Goal: Check status: Check status

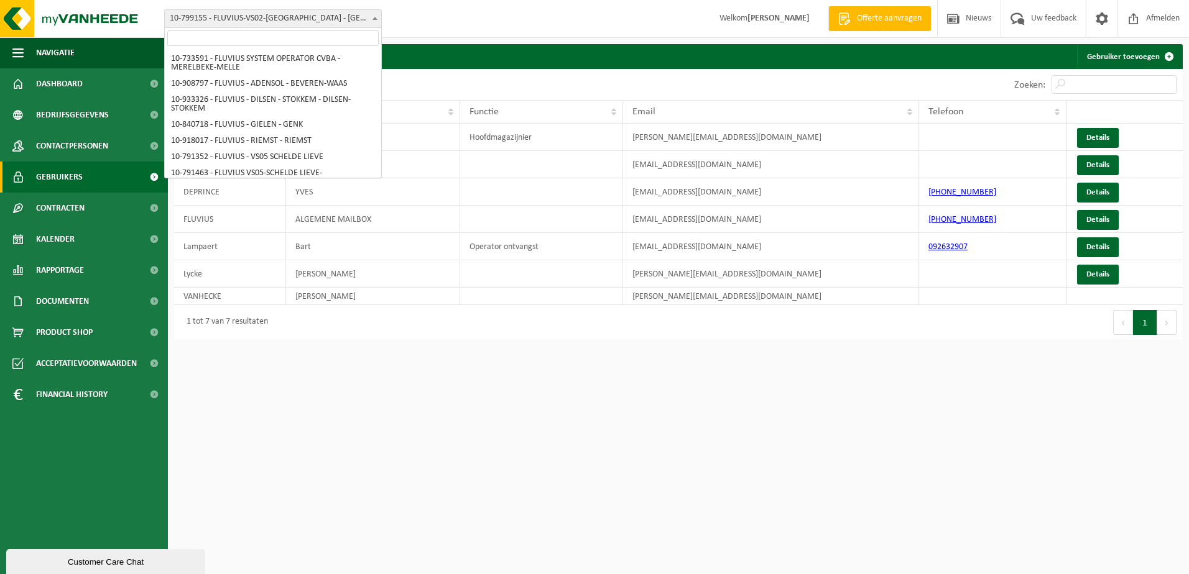
click at [359, 25] on span "10-799155 - FLUVIUS-VS02-[GEOGRAPHIC_DATA] - [GEOGRAPHIC_DATA]" at bounding box center [273, 18] width 216 height 17
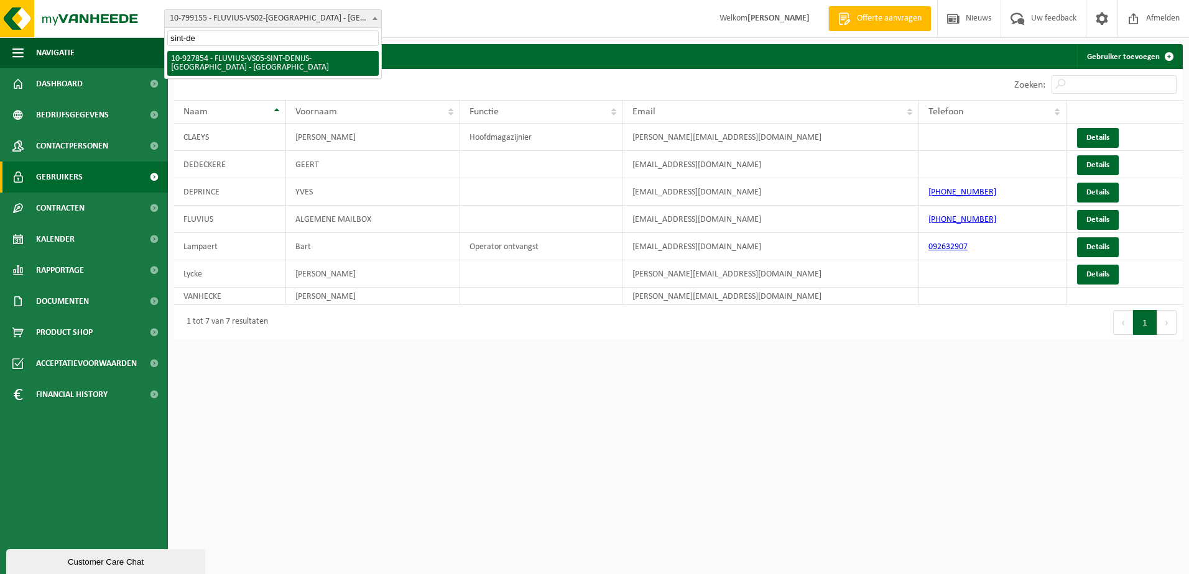
type input "sint-de"
select select "133075"
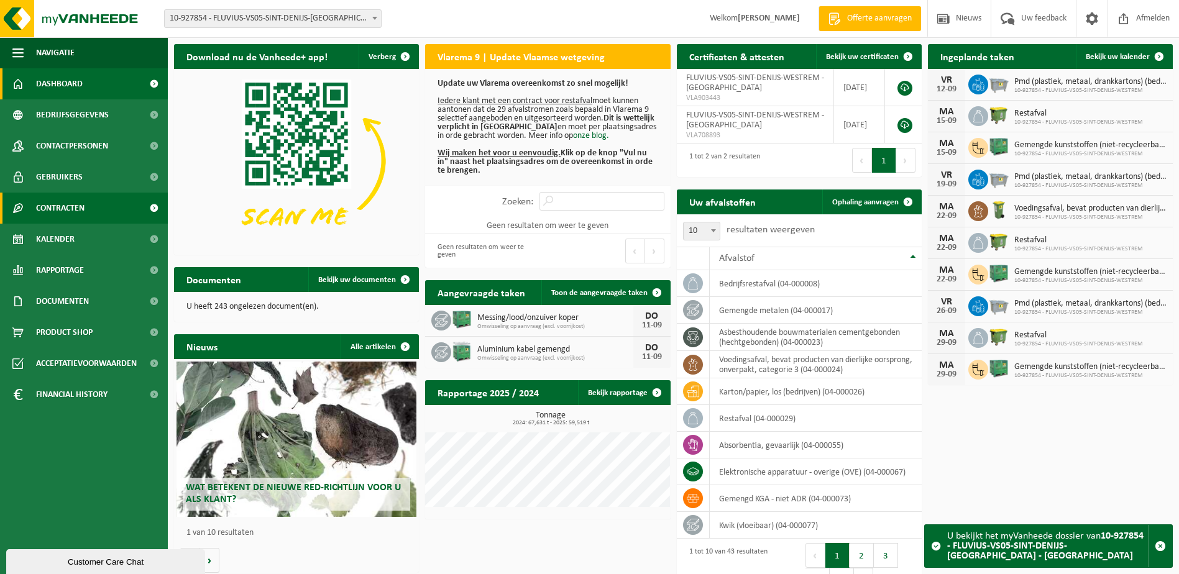
click at [63, 212] on span "Contracten" at bounding box center [60, 208] width 48 height 31
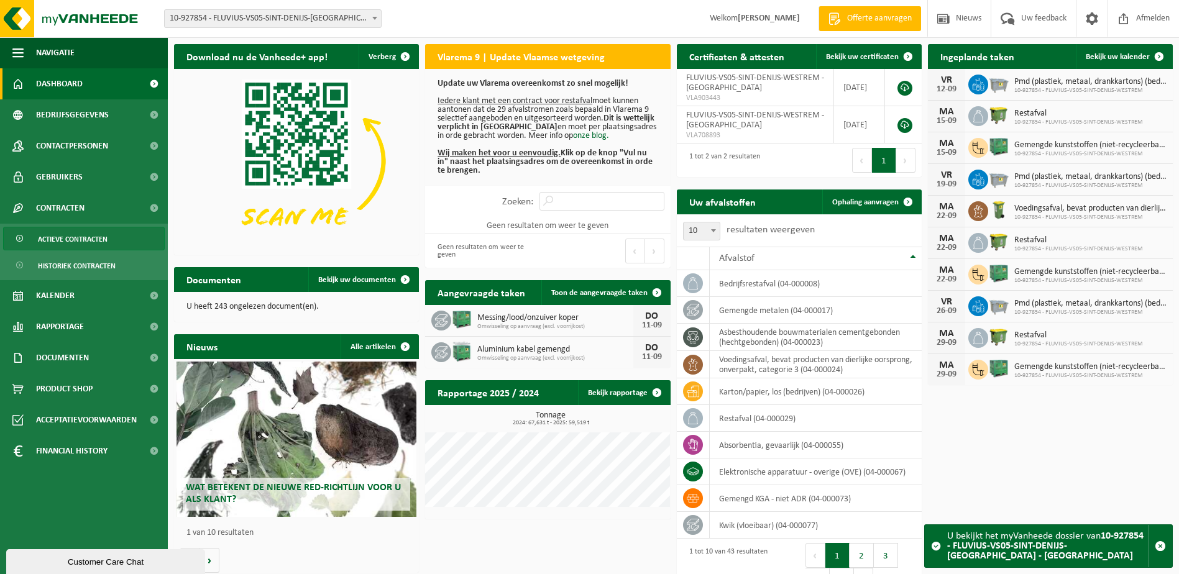
click at [63, 242] on span "Actieve contracten" at bounding box center [73, 240] width 70 height 24
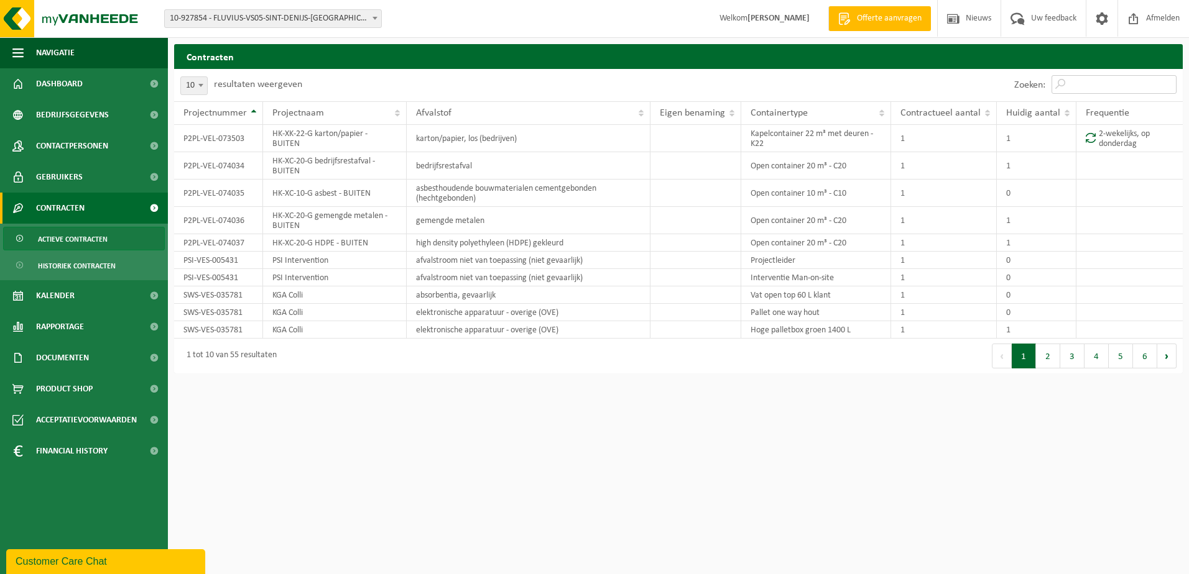
click at [1074, 78] on input "Zoeken:" at bounding box center [1113, 84] width 125 height 19
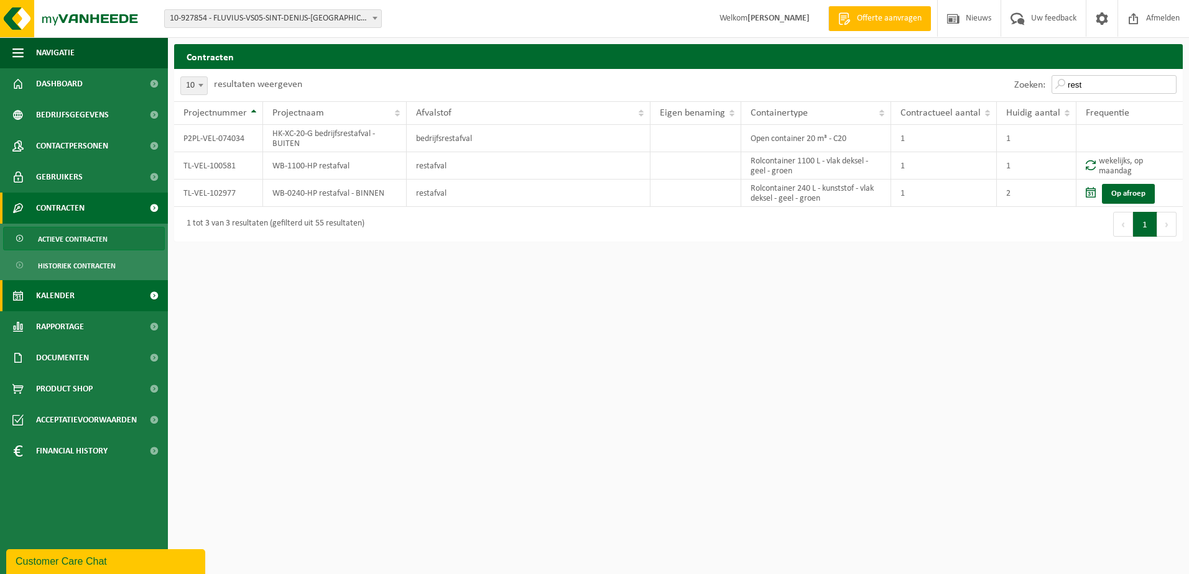
type input "rest"
click at [55, 301] on span "Kalender" at bounding box center [55, 295] width 39 height 31
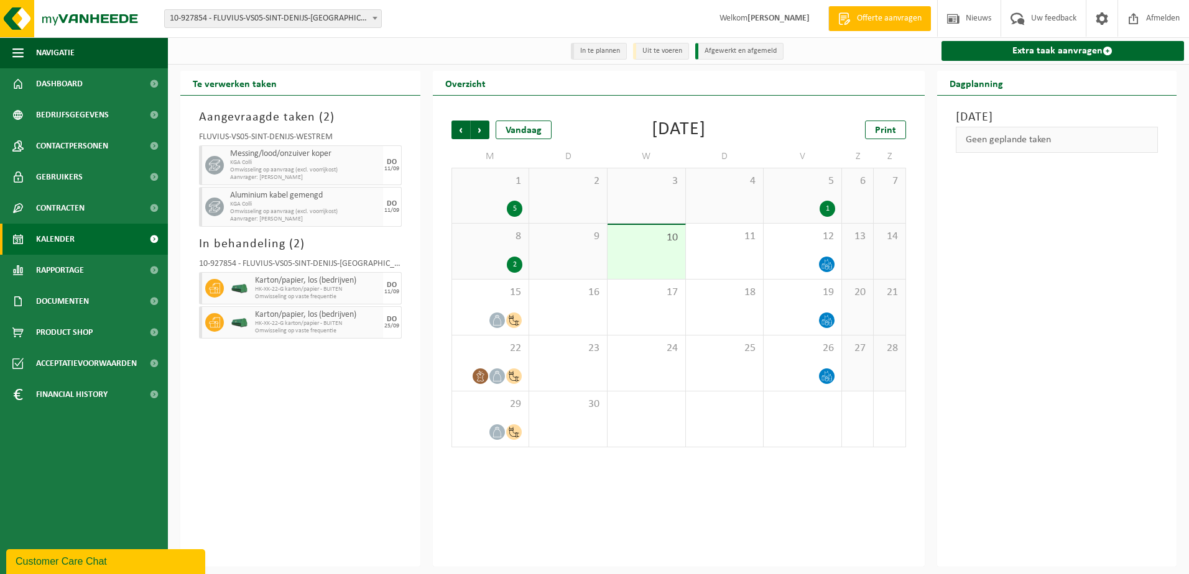
click at [511, 252] on div "8 2" at bounding box center [490, 251] width 77 height 55
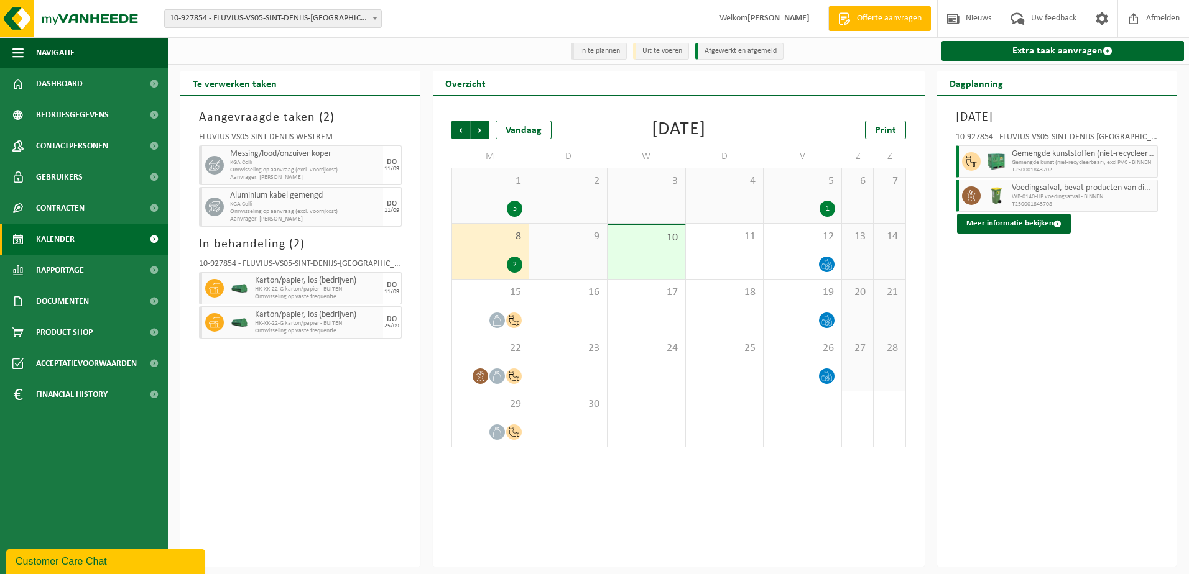
click at [509, 199] on div "1 5" at bounding box center [490, 195] width 77 height 55
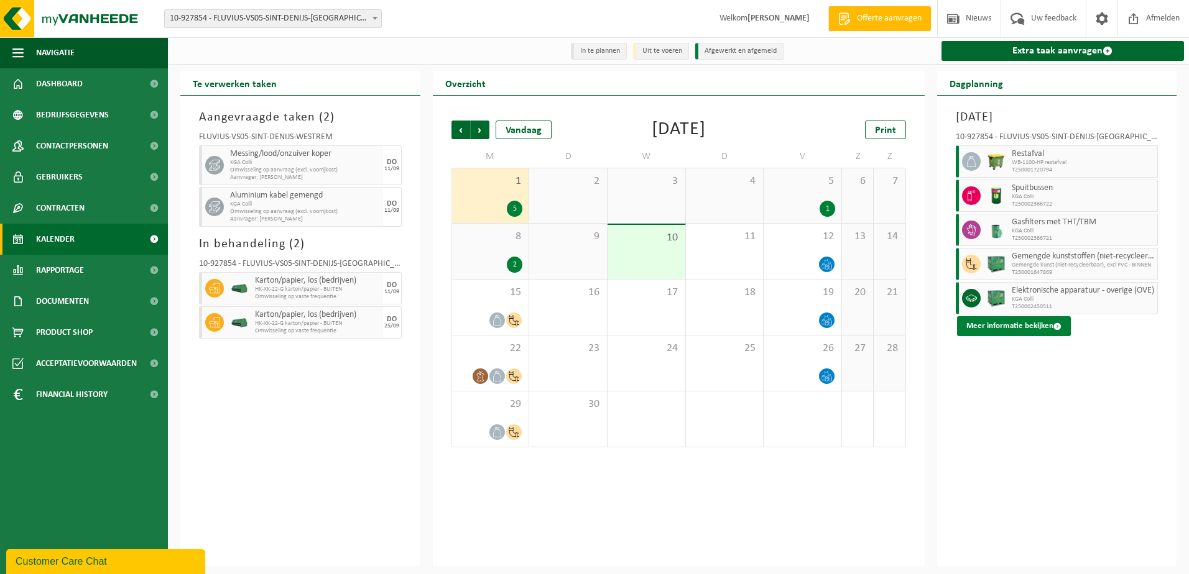
click at [999, 332] on button "Meer informatie bekijken" at bounding box center [1014, 326] width 114 height 20
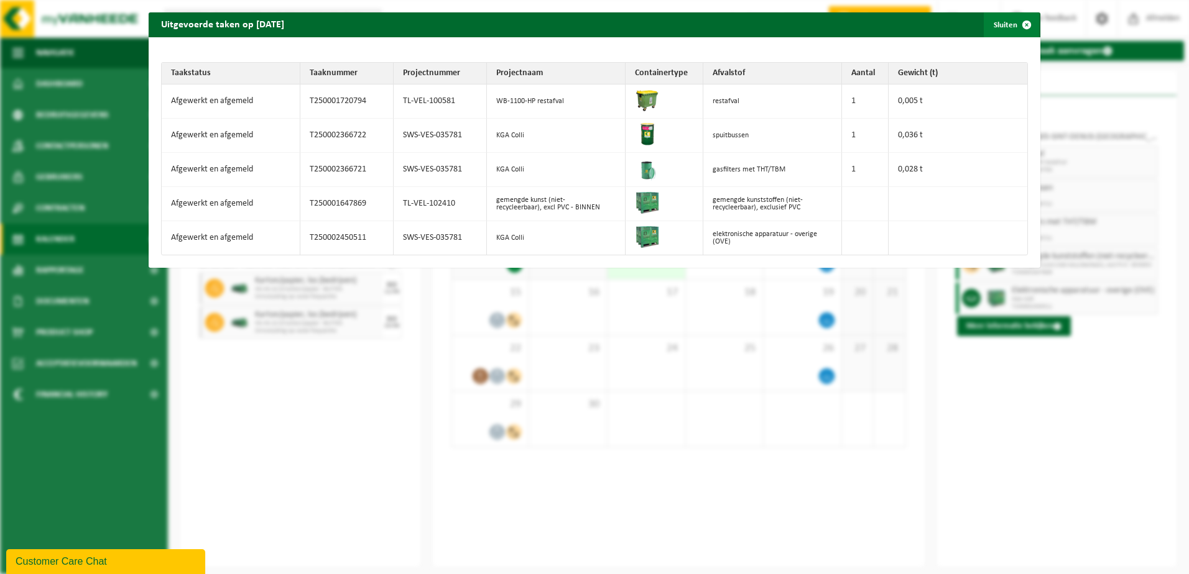
click at [1025, 25] on span "button" at bounding box center [1026, 24] width 25 height 25
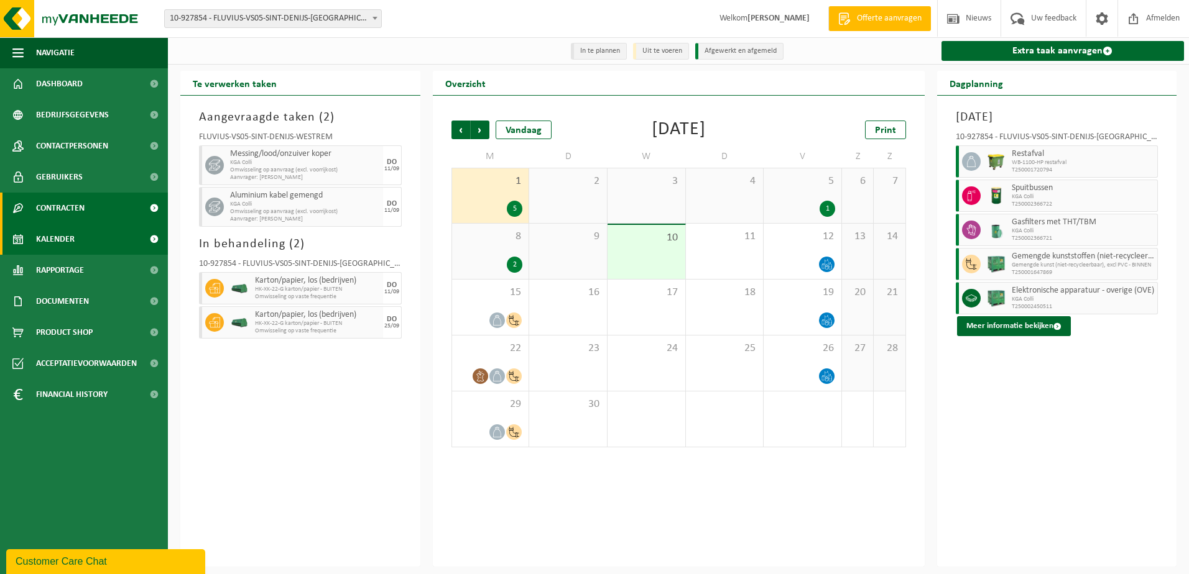
click at [77, 203] on span "Contracten" at bounding box center [60, 208] width 48 height 31
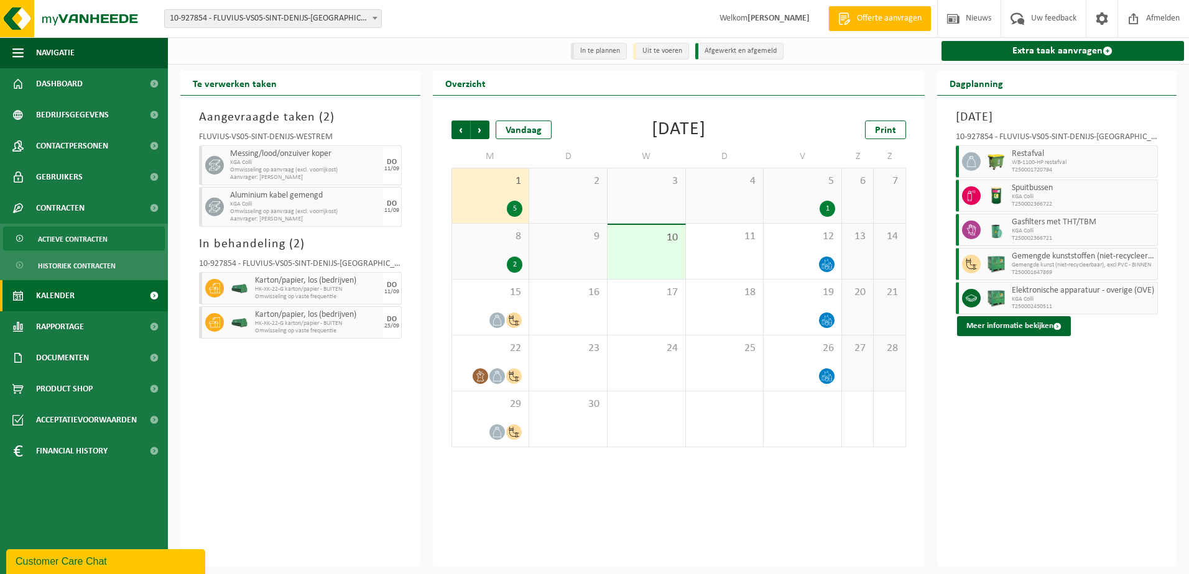
click at [62, 232] on span "Actieve contracten" at bounding box center [73, 240] width 70 height 24
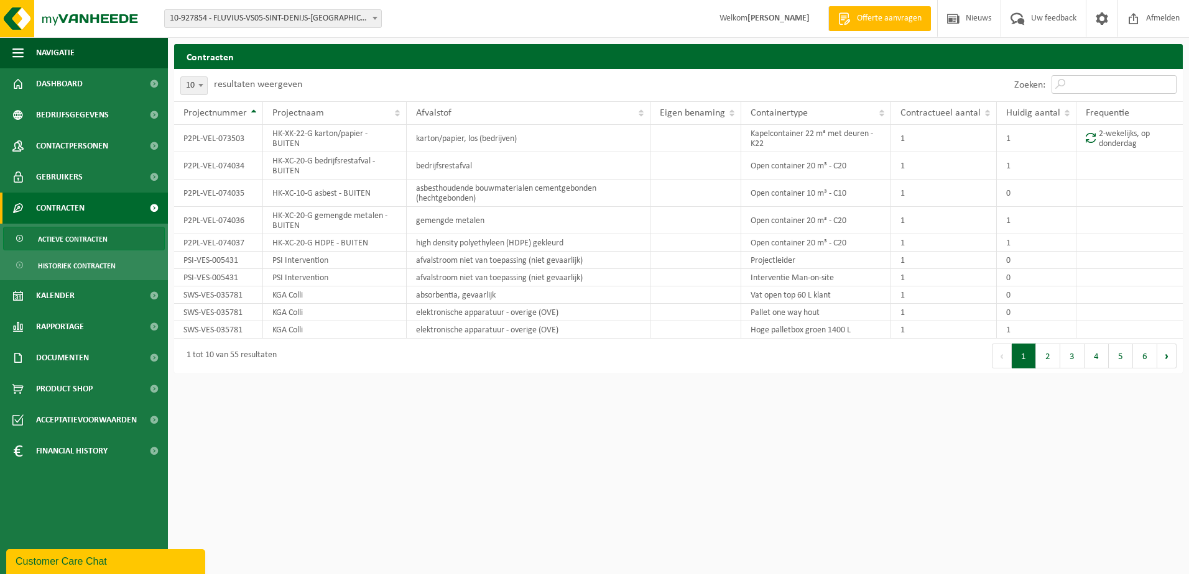
click at [1077, 83] on input "Zoeken:" at bounding box center [1113, 84] width 125 height 19
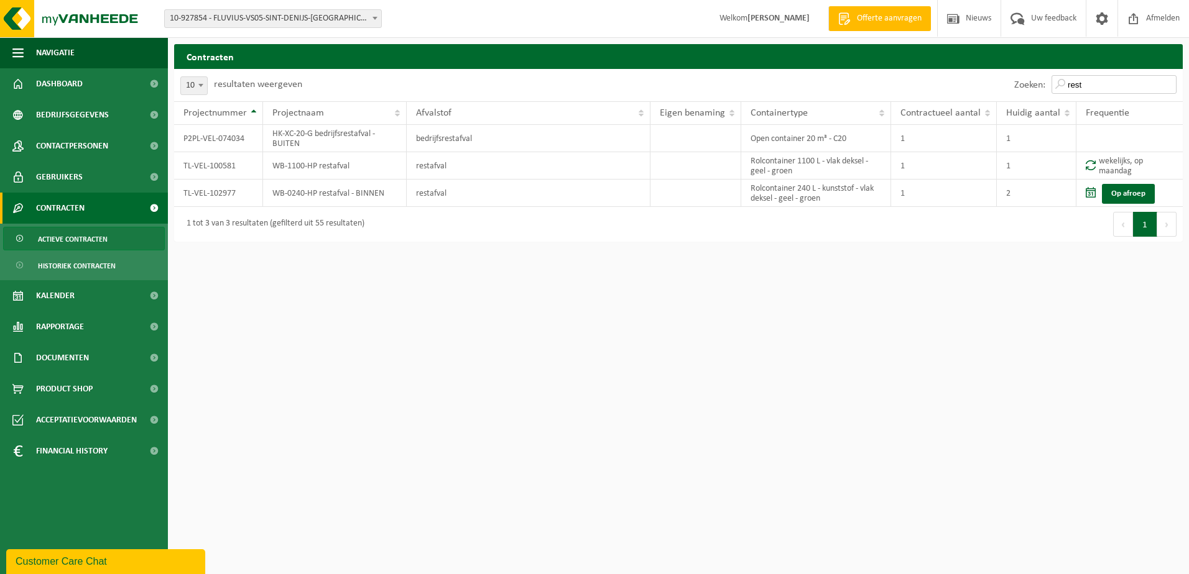
type input "rest"
click at [68, 296] on span "Kalender" at bounding box center [55, 295] width 39 height 31
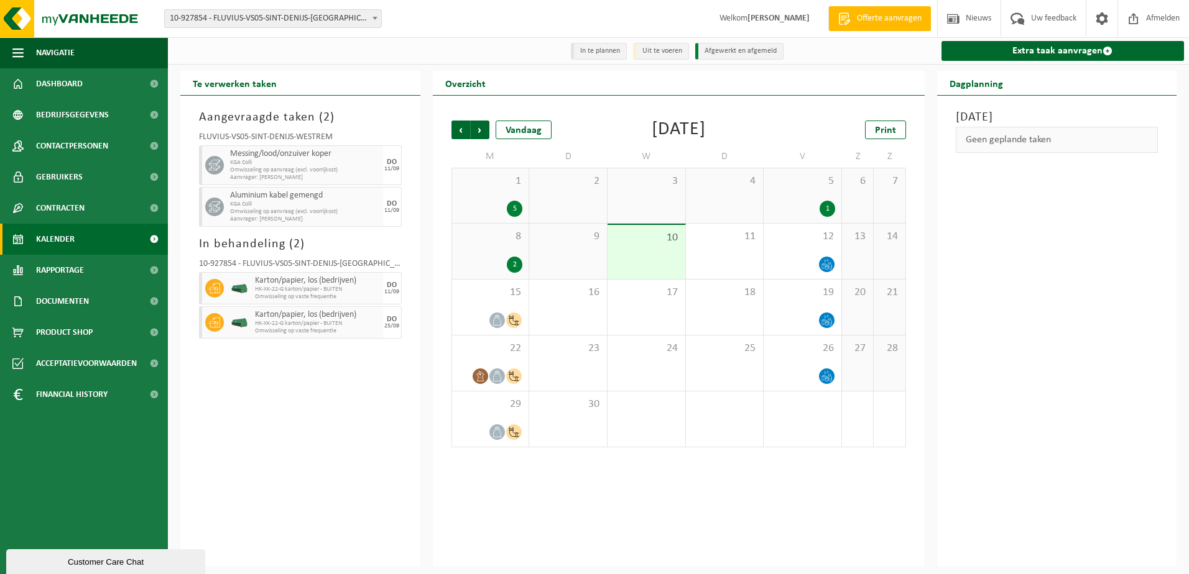
click at [503, 251] on div "8 2" at bounding box center [490, 251] width 77 height 55
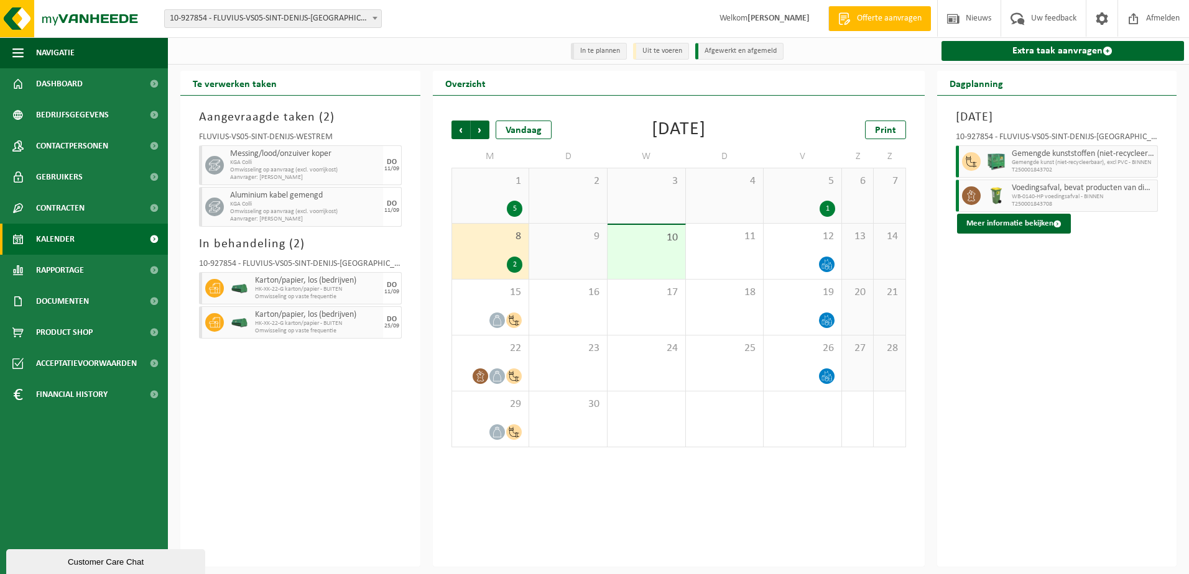
click at [505, 200] on div "1 5" at bounding box center [490, 195] width 77 height 55
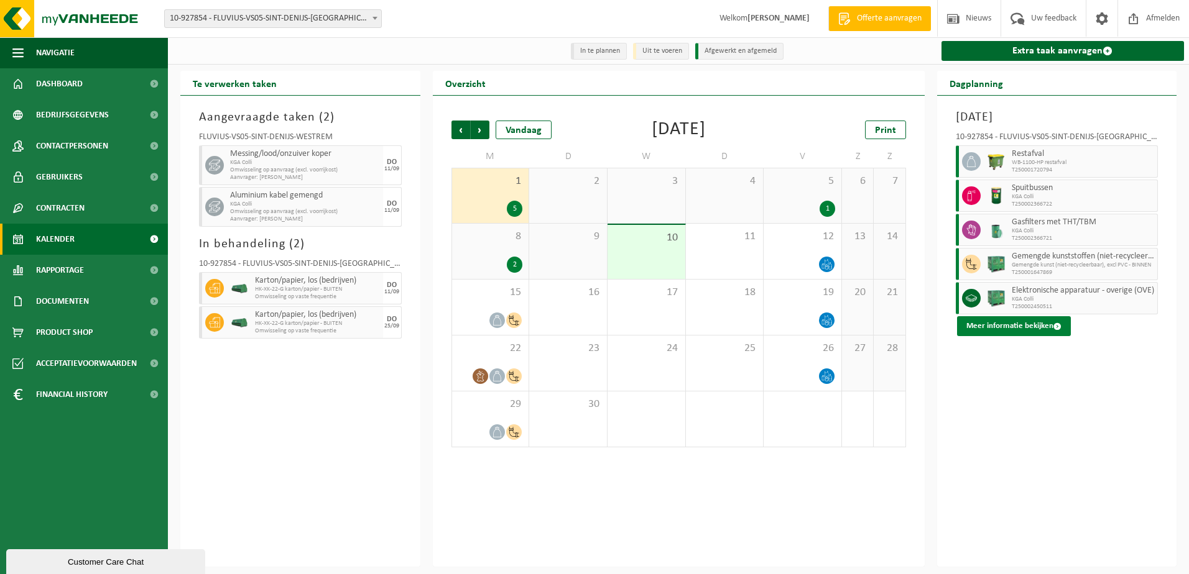
click at [999, 333] on button "Meer informatie bekijken" at bounding box center [1014, 326] width 114 height 20
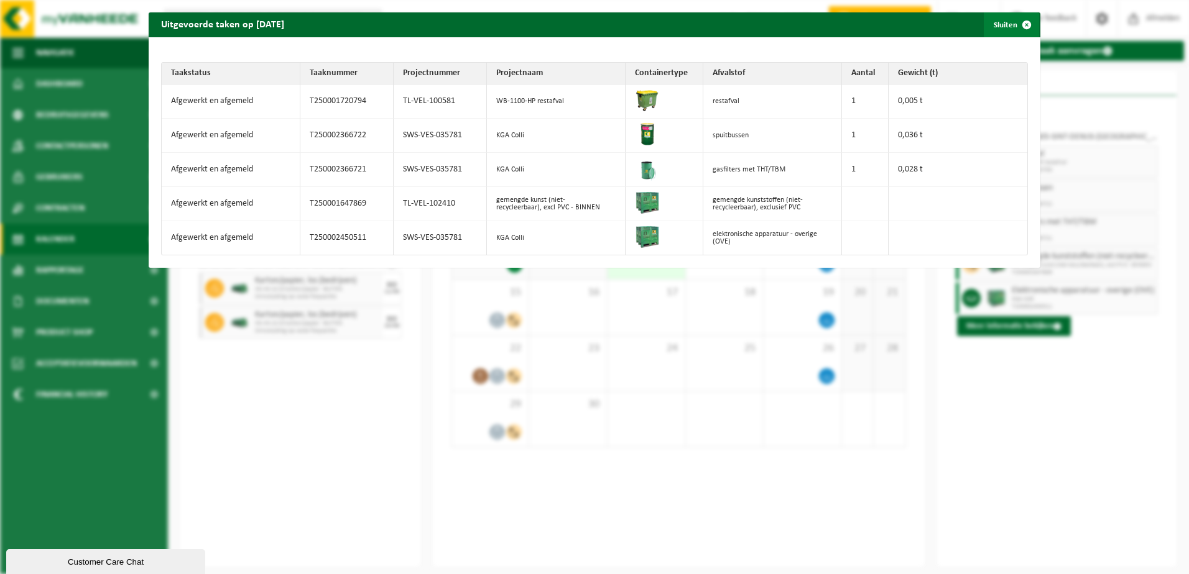
click at [1018, 19] on span "button" at bounding box center [1026, 24] width 25 height 25
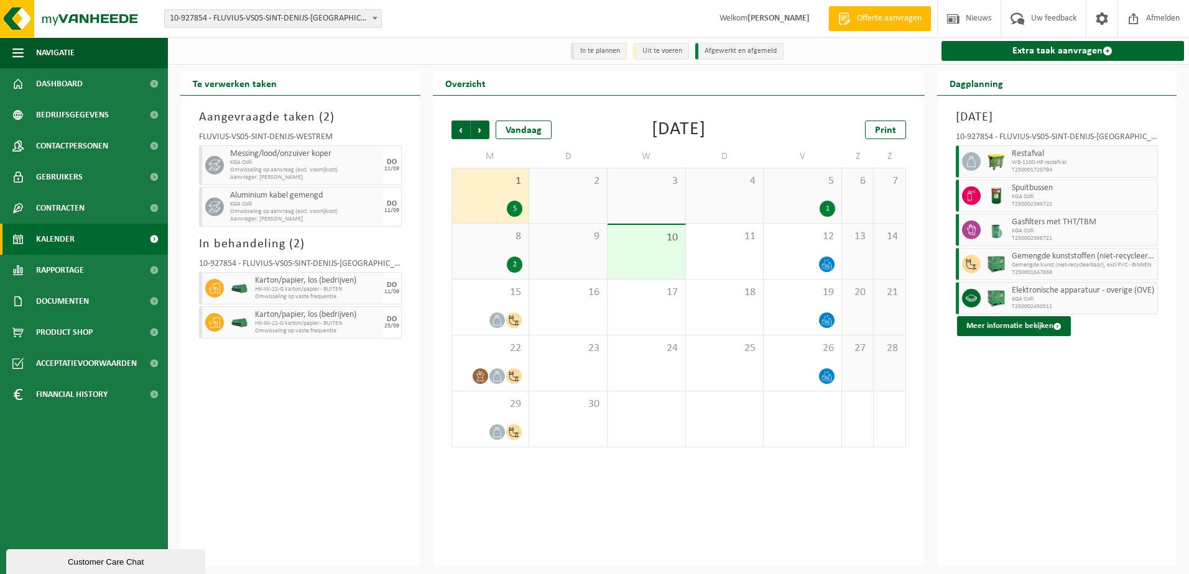
click at [502, 254] on div "8 2" at bounding box center [490, 251] width 77 height 55
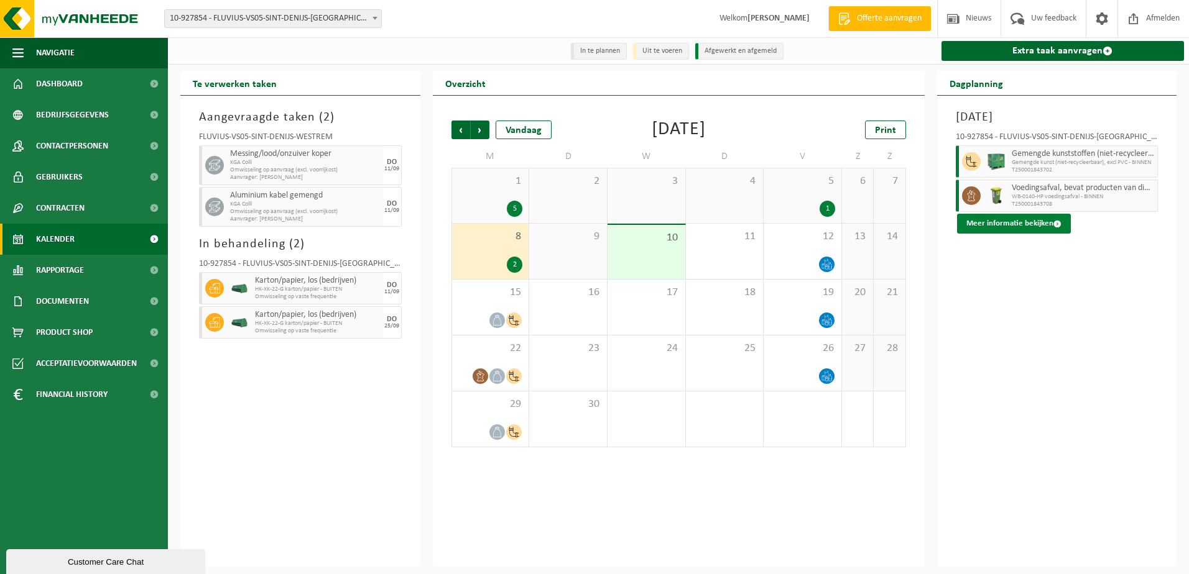
click at [987, 228] on button "Meer informatie bekijken" at bounding box center [1014, 224] width 114 height 20
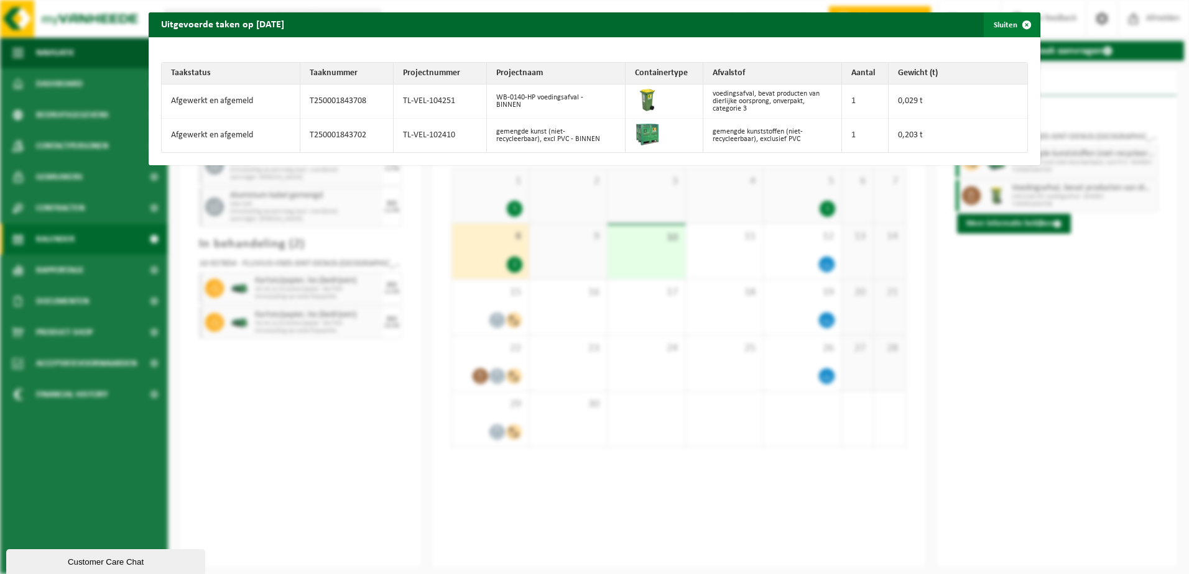
click at [1014, 29] on span "button" at bounding box center [1026, 24] width 25 height 25
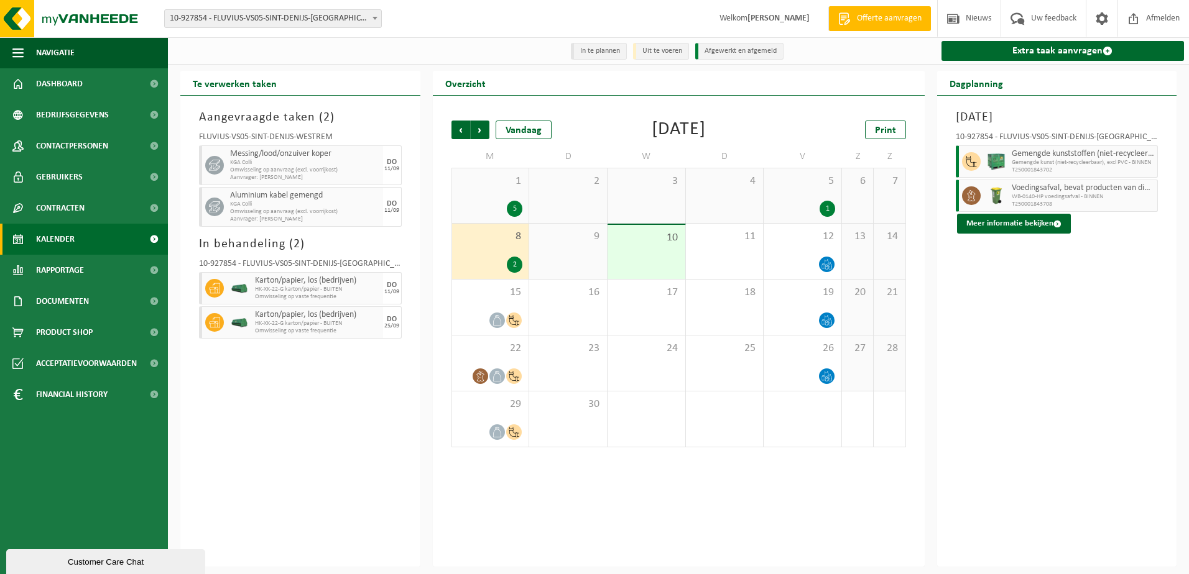
click at [364, 12] on span "10-927854 - FLUVIUS-VS05-SINT-DENIJS-[GEOGRAPHIC_DATA] - [GEOGRAPHIC_DATA]" at bounding box center [273, 18] width 216 height 17
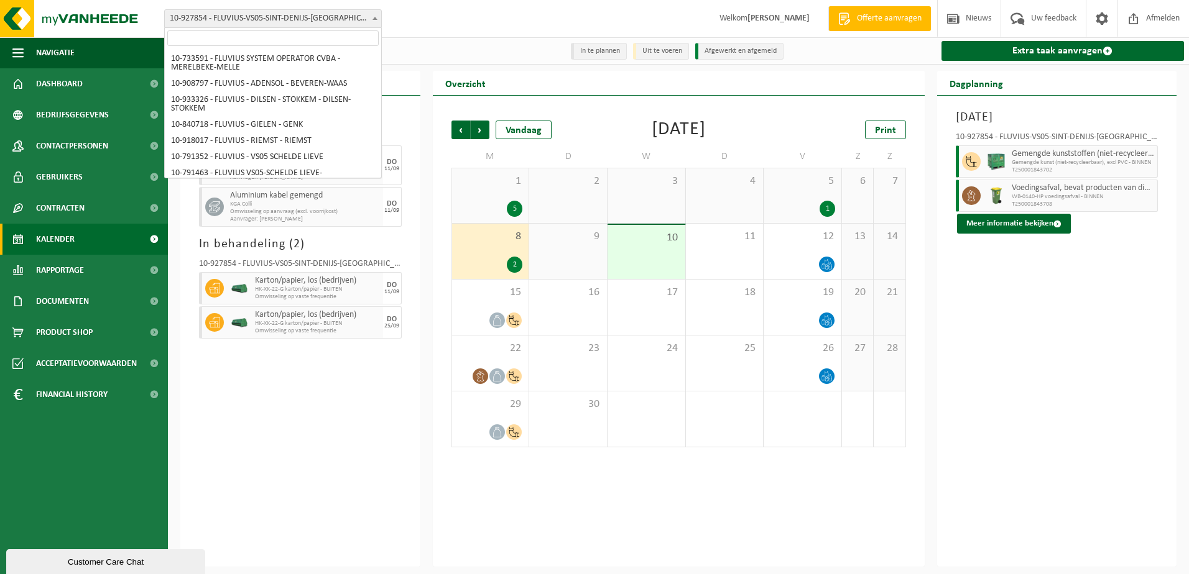
scroll to position [221, 0]
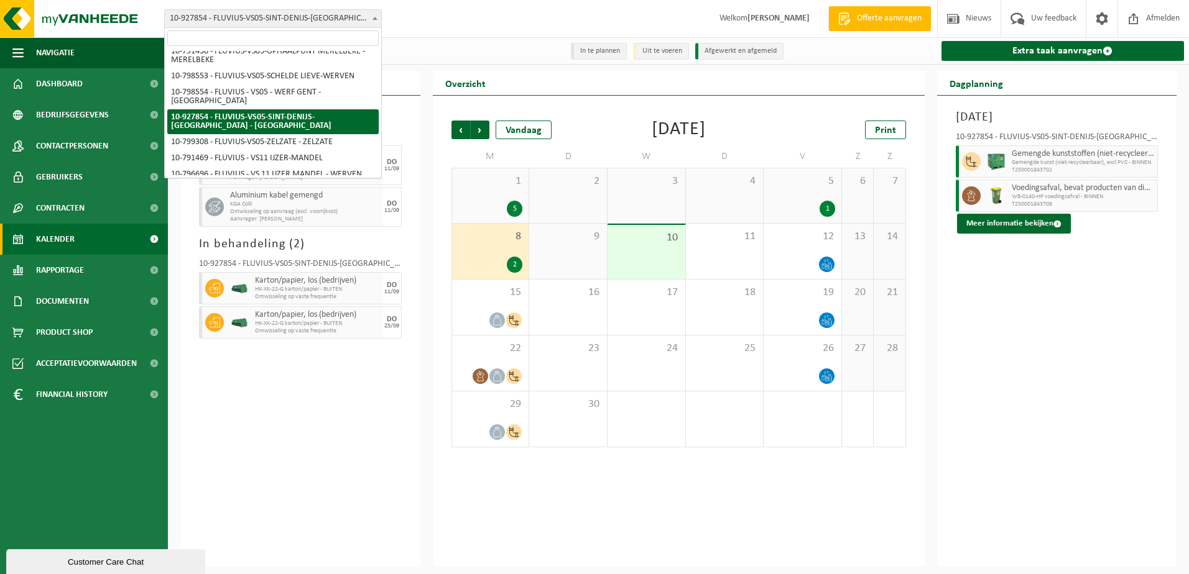
click at [349, 30] on input "search" at bounding box center [272, 38] width 211 height 16
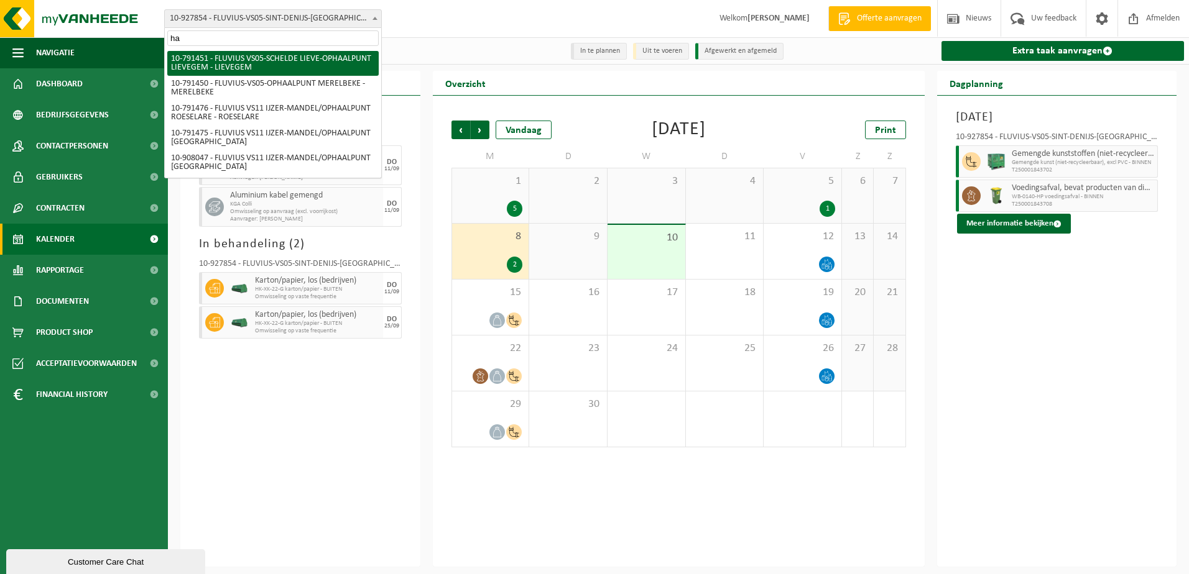
type input "h"
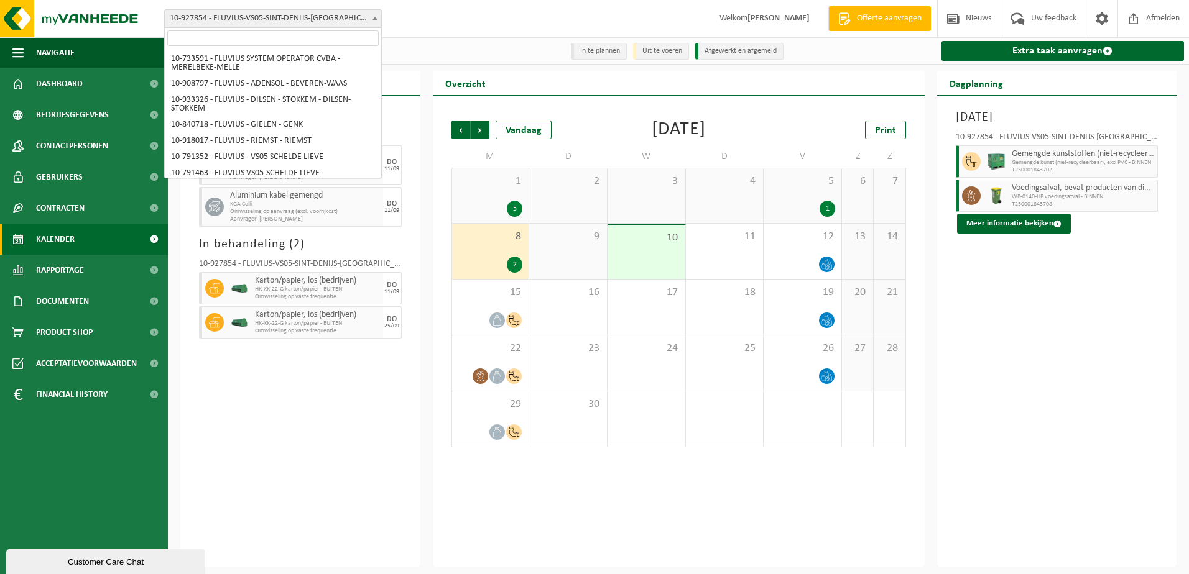
scroll to position [221, 0]
